Goal: Find specific page/section

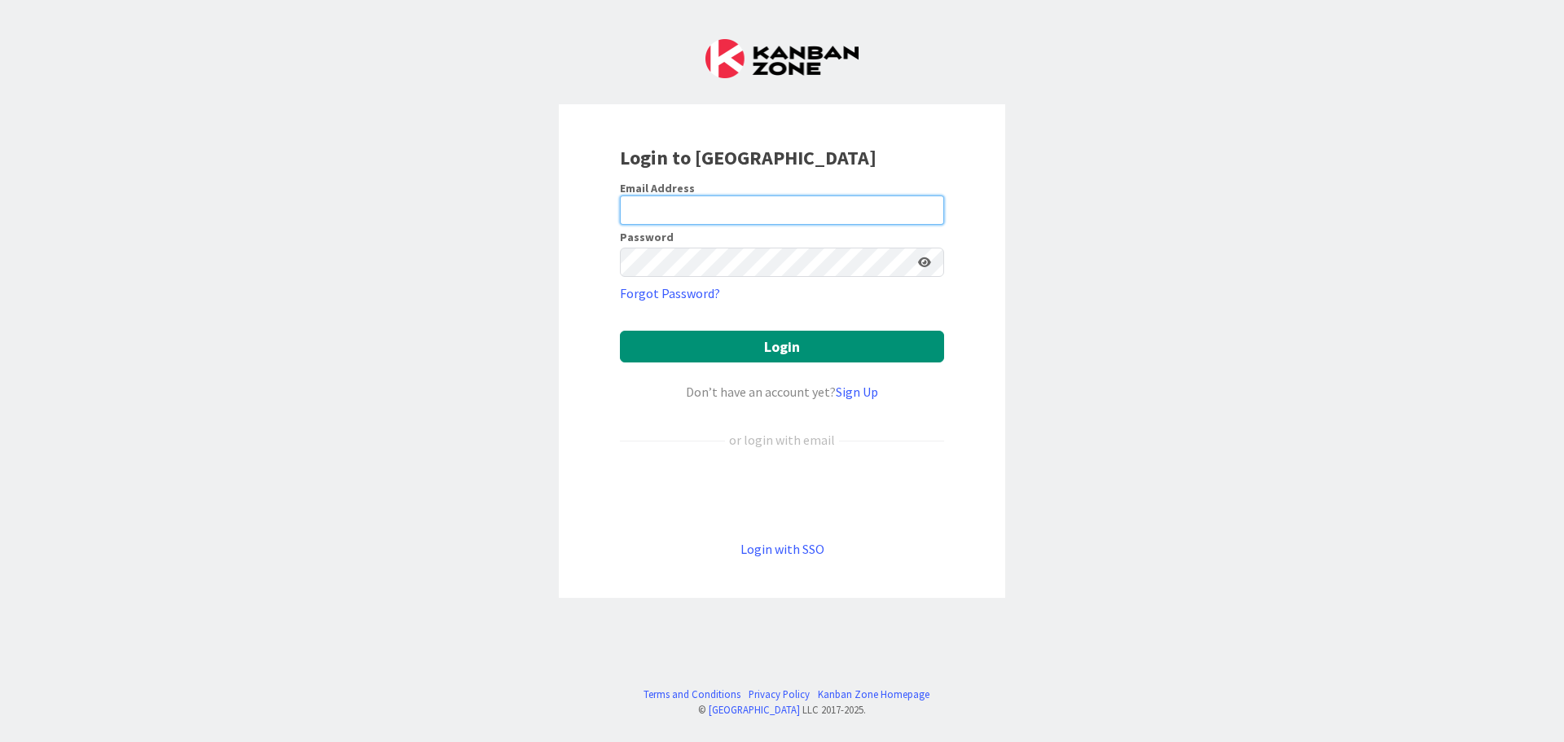
type input "[EMAIL_ADDRESS][DOMAIN_NAME]"
click at [725, 366] on form "Email Address [EMAIL_ADDRESS][DOMAIN_NAME] Password Forgot Password? Login Don’…" at bounding box center [782, 370] width 324 height 378
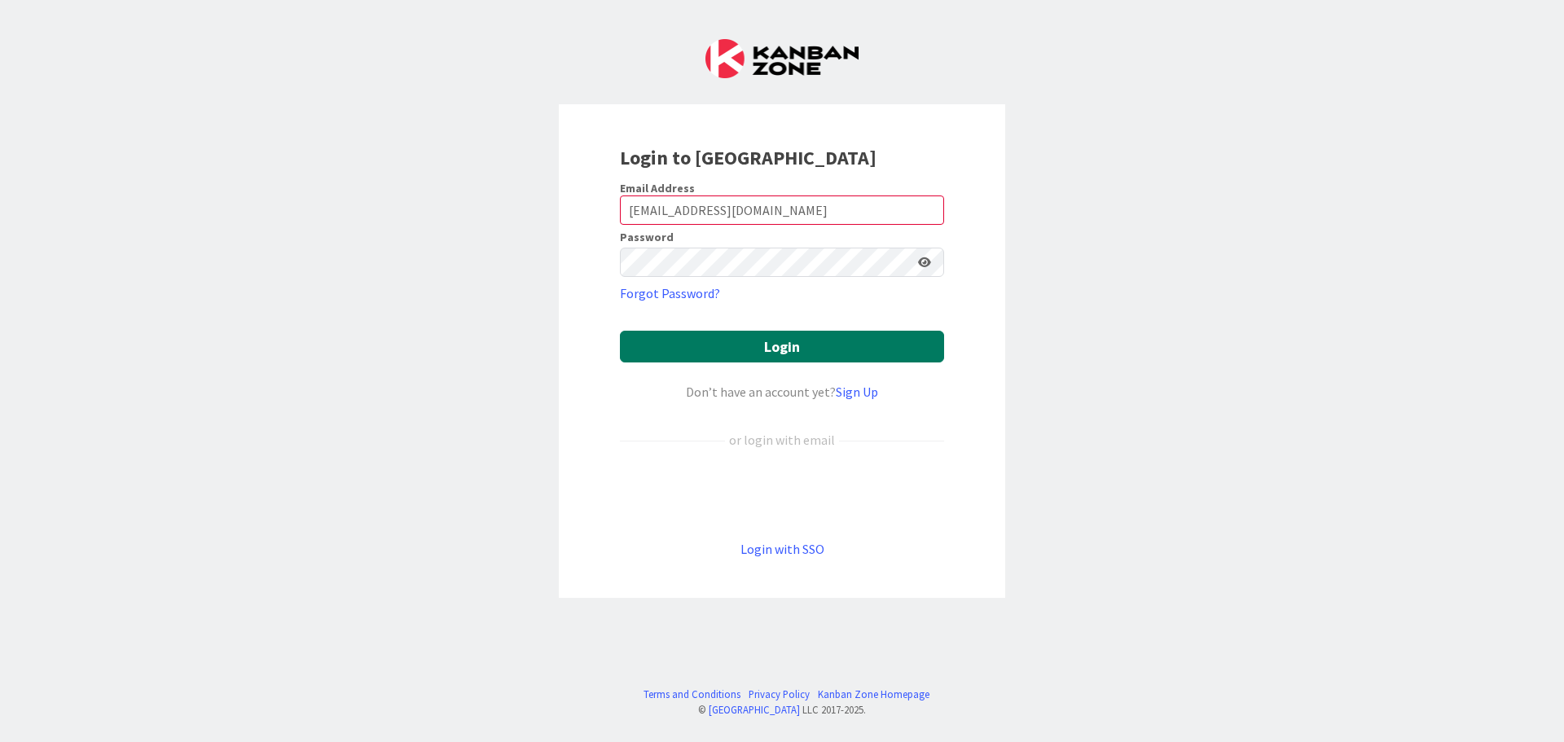
click at [745, 341] on button "Login" at bounding box center [782, 347] width 324 height 32
